Goal: Transaction & Acquisition: Book appointment/travel/reservation

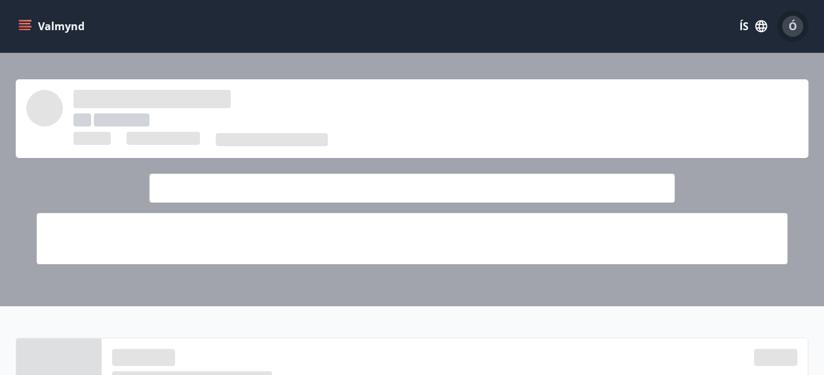
click at [793, 26] on span "Ó" at bounding box center [792, 26] width 9 height 14
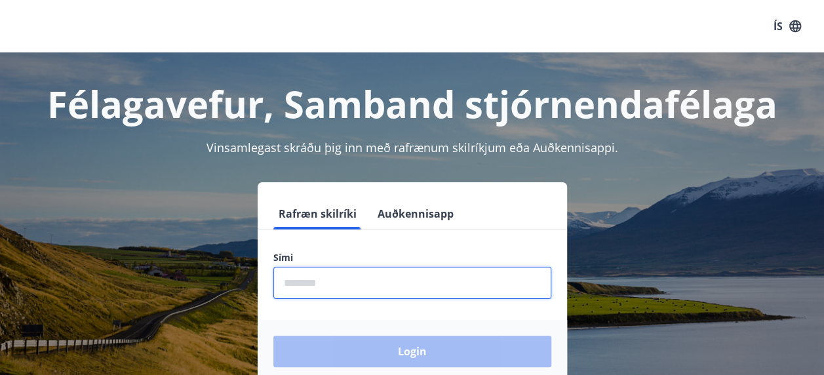
click at [347, 281] on input "phone" at bounding box center [412, 283] width 278 height 32
type input "********"
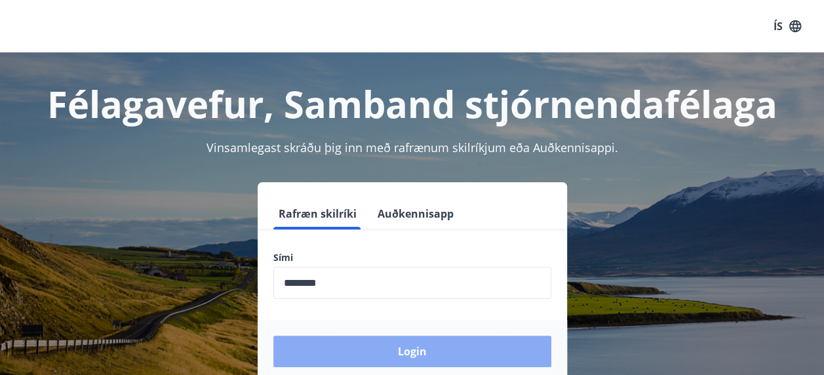
click at [418, 344] on button "Login" at bounding box center [412, 351] width 278 height 31
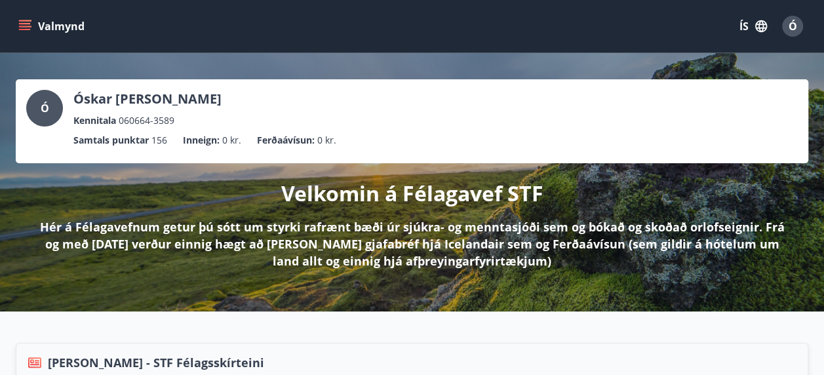
click at [29, 34] on button "Valmynd" at bounding box center [53, 26] width 74 height 24
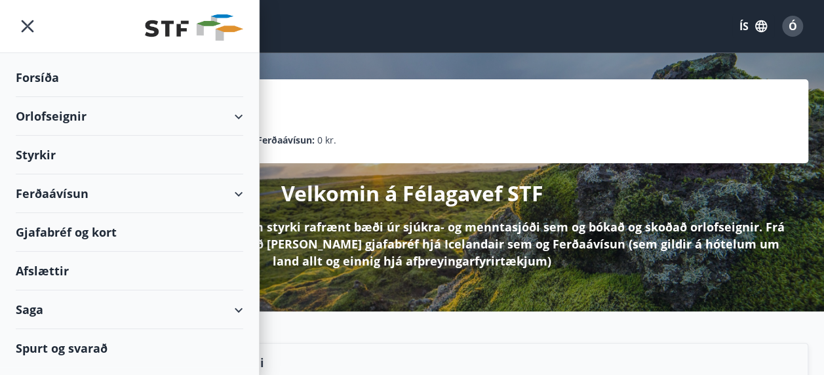
click at [59, 118] on div "Orlofseignir" at bounding box center [129, 116] width 227 height 39
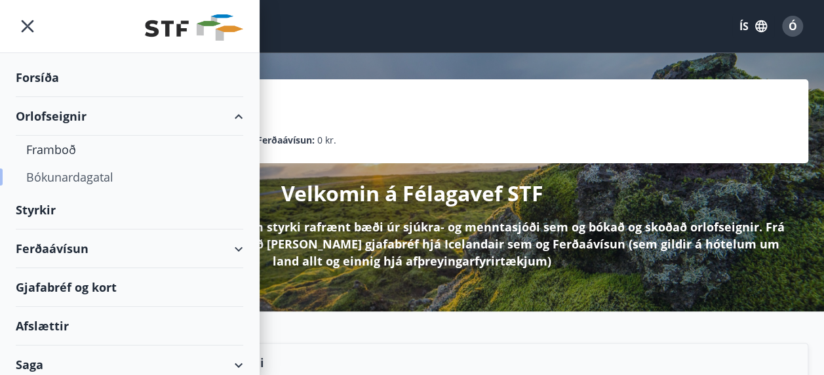
click at [72, 176] on div "Bókunardagatal" at bounding box center [129, 177] width 206 height 28
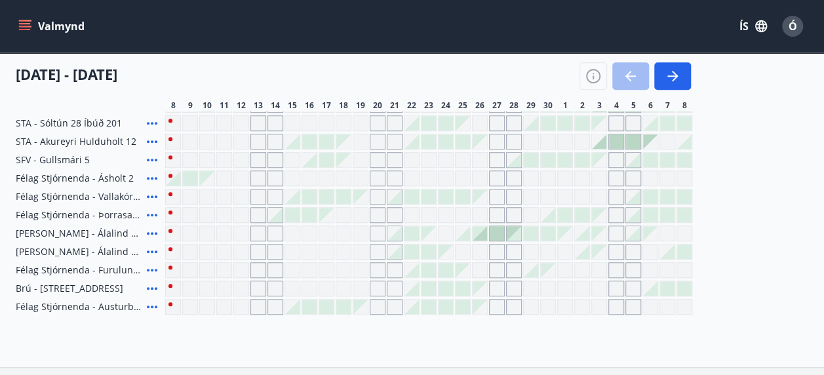
scroll to position [441, 0]
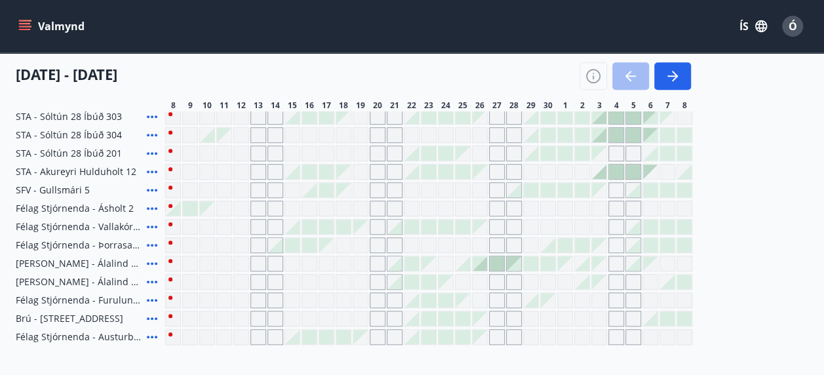
click at [466, 262] on div at bounding box center [462, 263] width 14 height 14
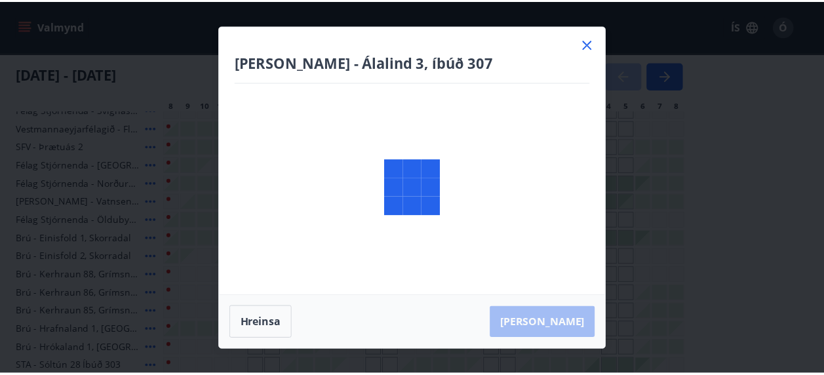
scroll to position [197, 0]
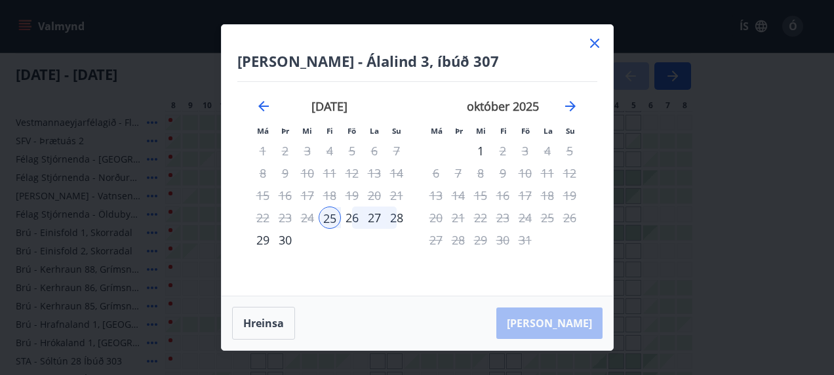
click at [397, 216] on div "28" at bounding box center [396, 217] width 22 height 22
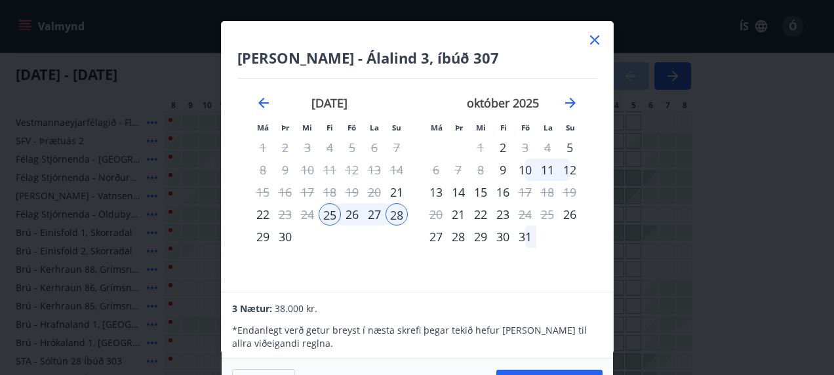
click at [349, 212] on div "26" at bounding box center [352, 214] width 22 height 22
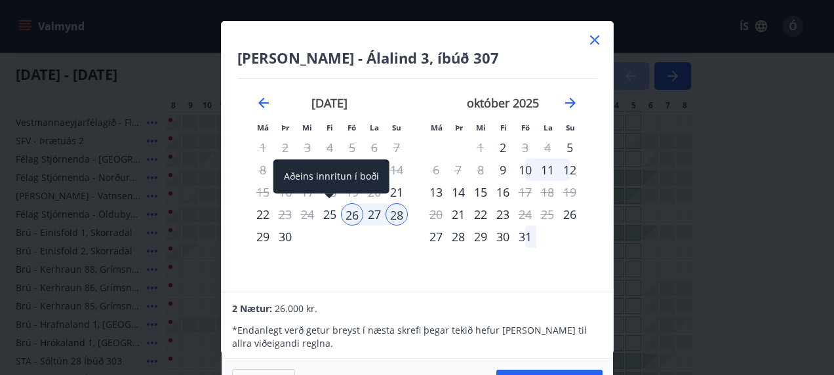
click at [330, 212] on div "25" at bounding box center [329, 214] width 22 height 22
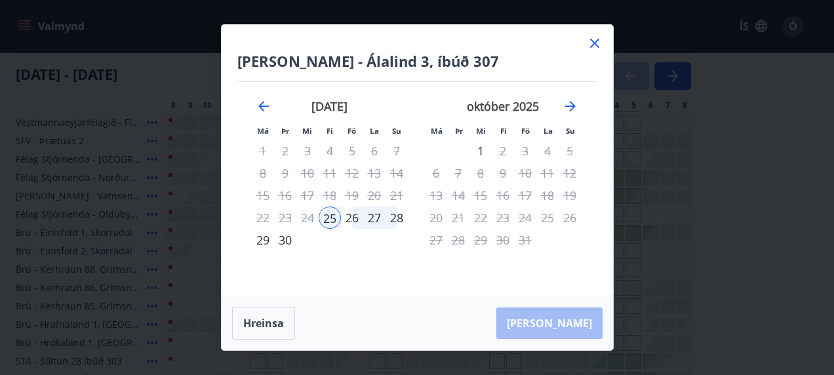
click at [550, 312] on div "[PERSON_NAME]" at bounding box center [416, 323] width 391 height 54
click at [571, 331] on div "[PERSON_NAME]" at bounding box center [416, 323] width 391 height 54
click at [393, 217] on div "28" at bounding box center [396, 217] width 22 height 22
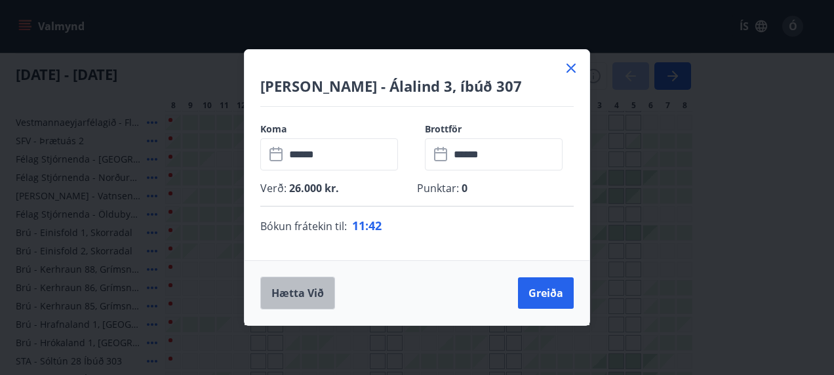
click at [296, 288] on button "Hætta við" at bounding box center [297, 293] width 75 height 33
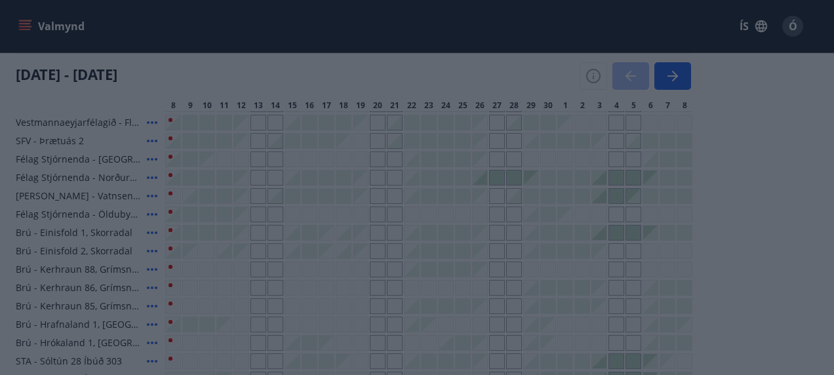
click at [777, 229] on div "Greiða" at bounding box center [417, 187] width 834 height 375
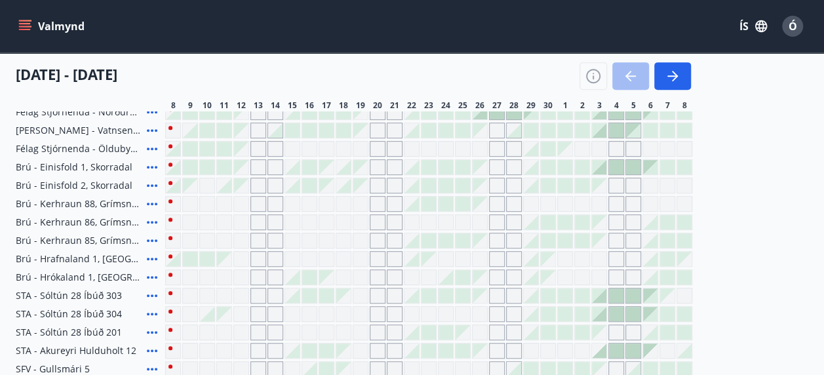
scroll to position [393, 0]
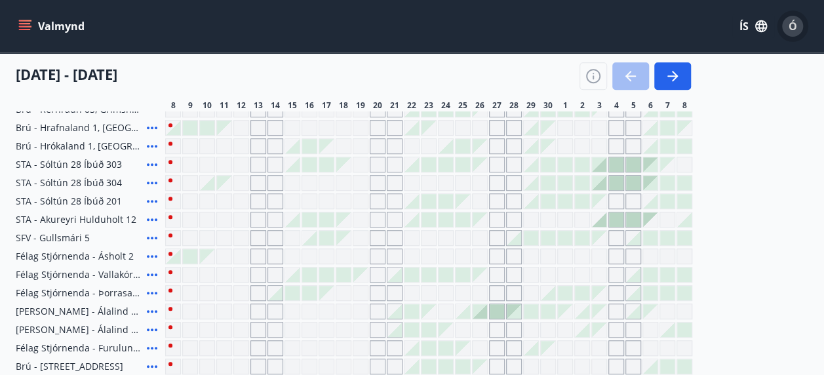
click at [789, 26] on span "Ó" at bounding box center [792, 26] width 9 height 14
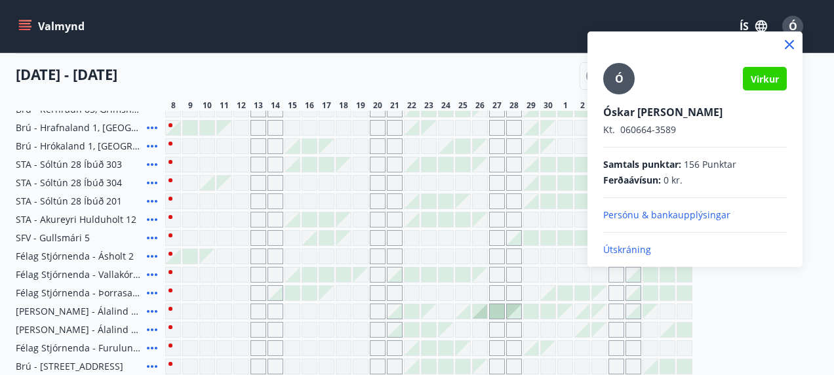
click at [772, 320] on div at bounding box center [417, 187] width 834 height 375
